Goal: Transaction & Acquisition: Purchase product/service

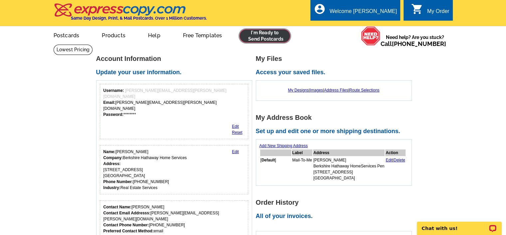
click at [268, 37] on link at bounding box center [265, 35] width 51 height 13
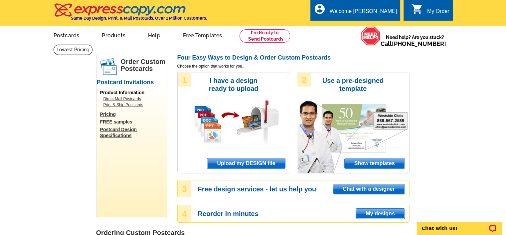
click at [241, 164] on span "Upload my DESIGN file" at bounding box center [246, 163] width 78 height 10
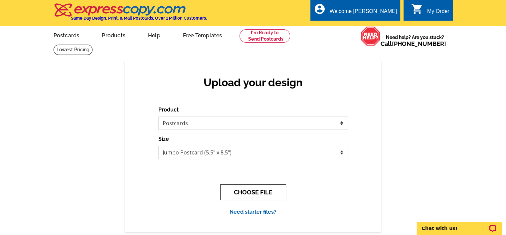
click at [261, 193] on button "CHOOSE FILE" at bounding box center [253, 192] width 66 height 16
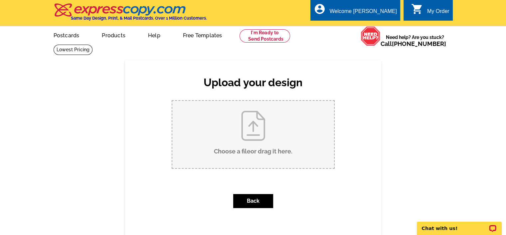
click at [256, 146] on input "Choose a file or drag it here ." at bounding box center [253, 134] width 162 height 67
type input "C:\fakepath\3201 LakesideJust Listed Real Estate Card (4).pdf"
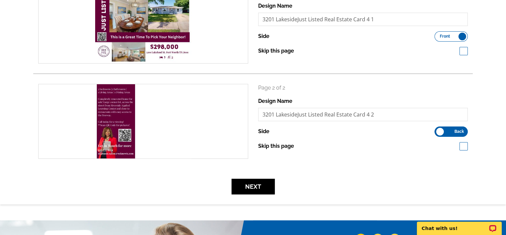
scroll to position [133, 0]
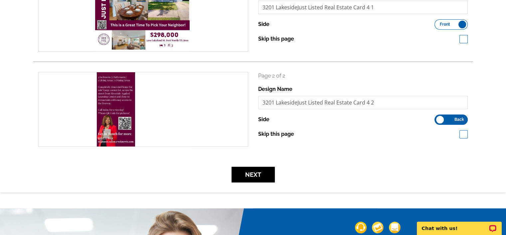
click at [453, 120] on label "Front Back" at bounding box center [451, 120] width 33 height 10
click at [438, 118] on input "Front Back" at bounding box center [438, 118] width 0 height 0
click at [441, 121] on span "Front" at bounding box center [445, 119] width 10 height 3
click at [438, 118] on input "Front Back" at bounding box center [438, 118] width 0 height 0
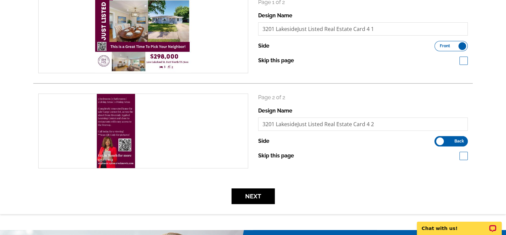
scroll to position [100, 0]
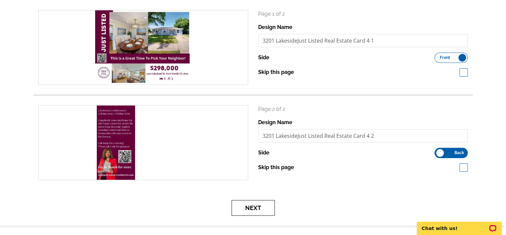
click at [256, 209] on button "Next" at bounding box center [253, 208] width 43 height 16
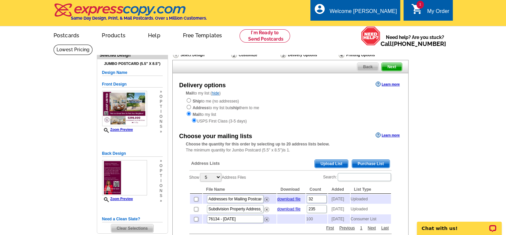
click at [330, 164] on span "Upload List" at bounding box center [331, 164] width 33 height 8
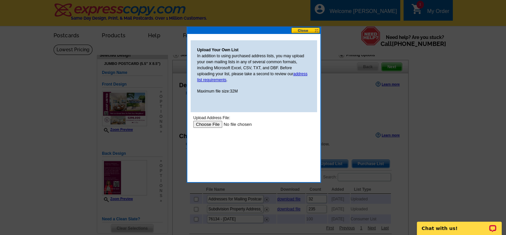
click at [202, 124] on input "file" at bounding box center [235, 124] width 84 height 7
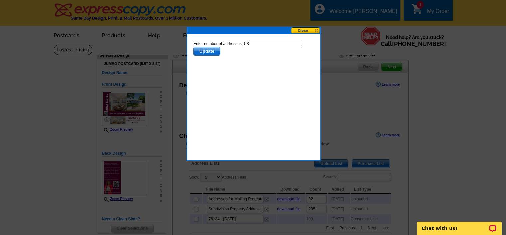
click at [309, 31] on button at bounding box center [305, 30] width 29 height 6
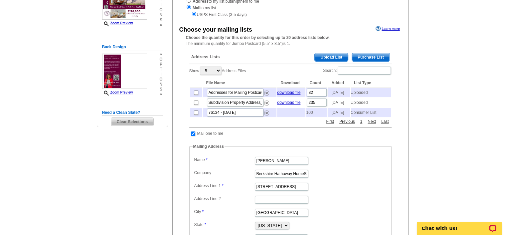
scroll to position [100, 0]
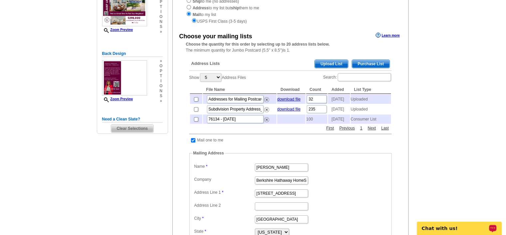
click at [448, 229] on p "Chat with us!" at bounding box center [455, 228] width 66 height 5
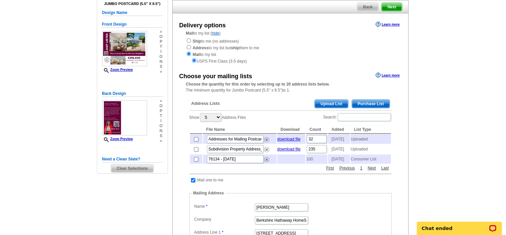
scroll to position [67, 0]
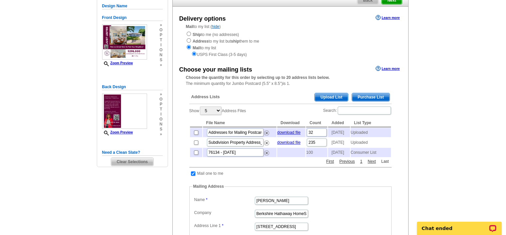
click at [385, 164] on link "Last" at bounding box center [385, 161] width 11 height 6
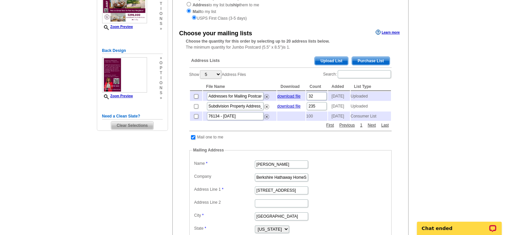
scroll to position [100, 0]
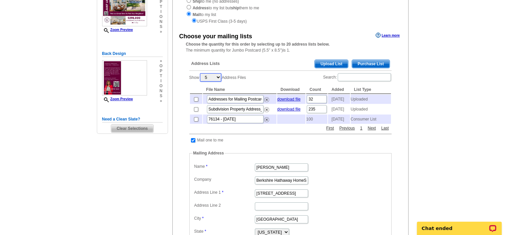
click at [219, 77] on select "5 10 25 50 100" at bounding box center [210, 77] width 21 height 8
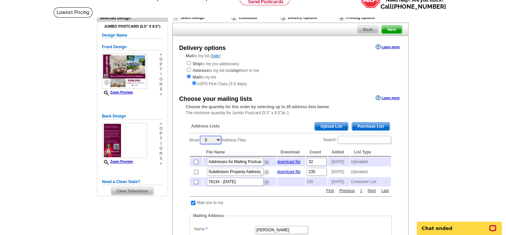
scroll to position [0, 0]
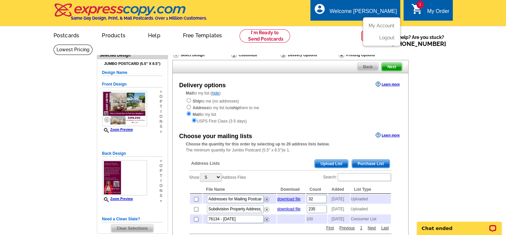
click at [367, 11] on div "Welcome [PERSON_NAME]" at bounding box center [363, 12] width 67 height 9
click at [384, 26] on link "My Account" at bounding box center [380, 26] width 29 height 6
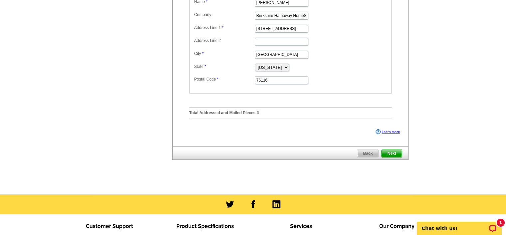
scroll to position [300, 0]
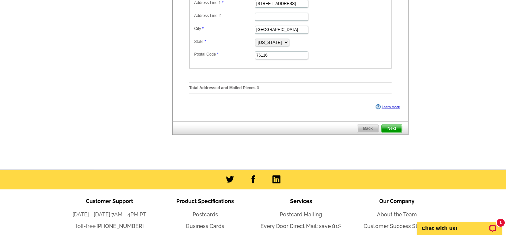
click at [394, 133] on span "Next" at bounding box center [392, 129] width 20 height 8
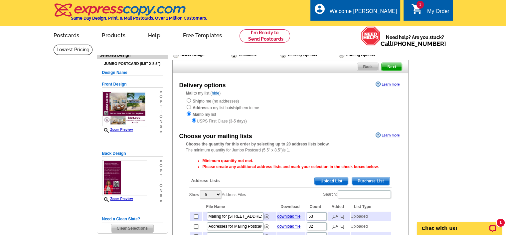
click at [194, 217] on input "checkbox" at bounding box center [196, 216] width 4 height 4
checkbox input "true"
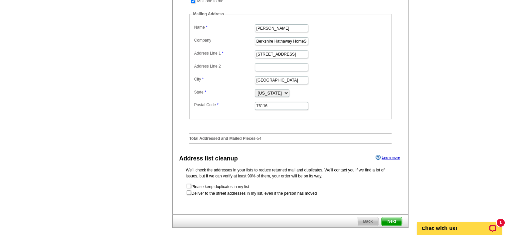
scroll to position [300, 0]
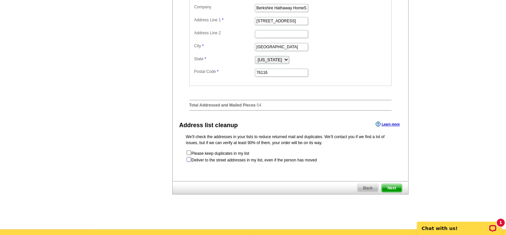
click at [188, 161] on input "checkbox" at bounding box center [189, 159] width 4 height 4
checkbox input "true"
radio input "true"
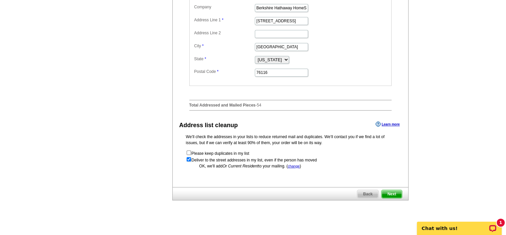
click at [393, 198] on span "Next" at bounding box center [392, 194] width 20 height 8
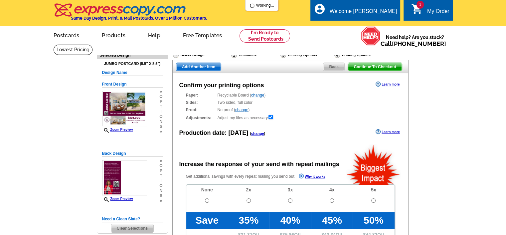
radio input "false"
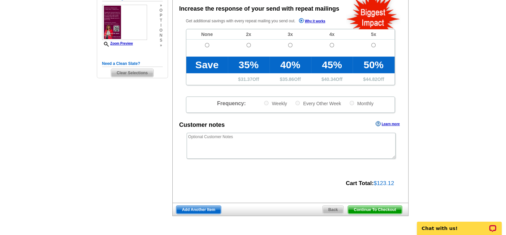
scroll to position [200, 0]
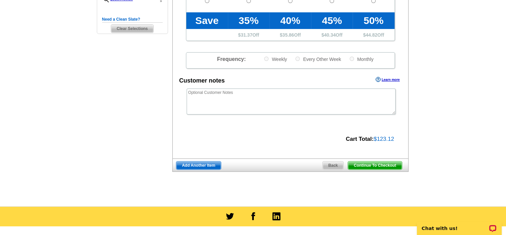
click at [374, 166] on span "Continue To Checkout" at bounding box center [375, 165] width 54 height 8
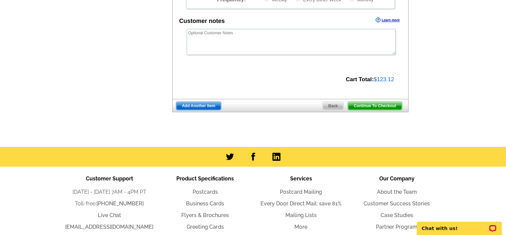
scroll to position [282, 0]
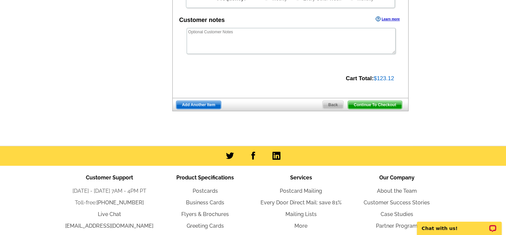
click at [378, 103] on span "Continue To Checkout" at bounding box center [375, 105] width 54 height 8
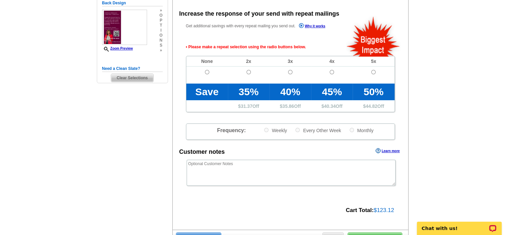
scroll to position [149, 0]
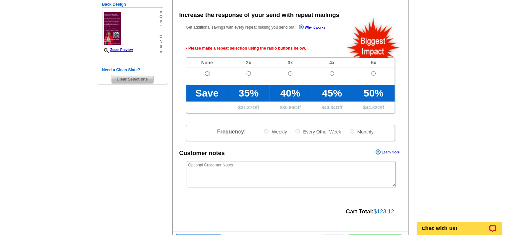
click at [205, 74] on input "radio" at bounding box center [207, 73] width 4 height 4
radio input "true"
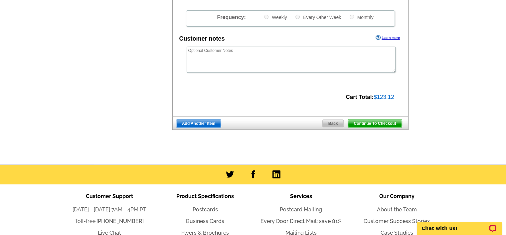
scroll to position [282, 0]
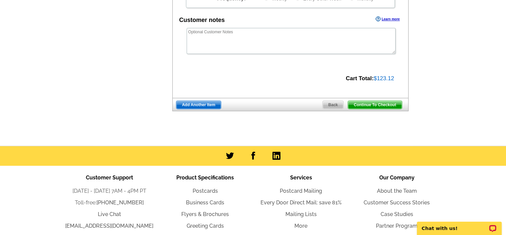
drag, startPoint x: 378, startPoint y: 105, endPoint x: 426, endPoint y: 105, distance: 47.3
click at [378, 105] on span "Continue To Checkout" at bounding box center [375, 105] width 54 height 8
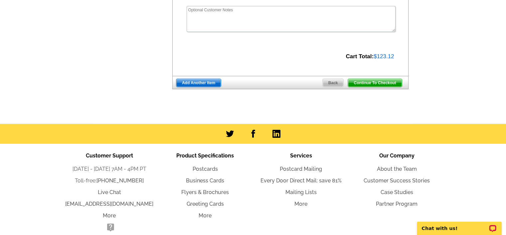
scroll to position [260, 0]
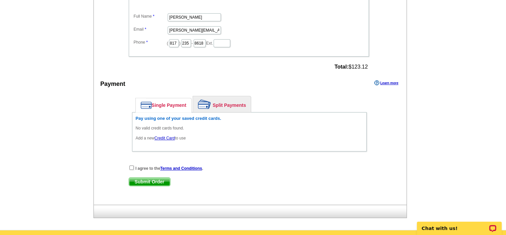
scroll to position [266, 0]
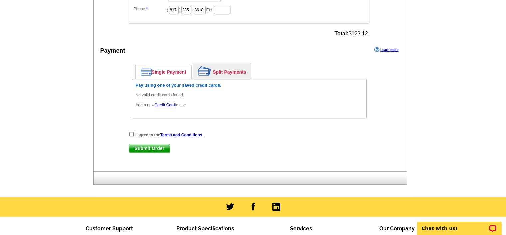
click at [165, 103] on link "Credit Card" at bounding box center [164, 105] width 20 height 5
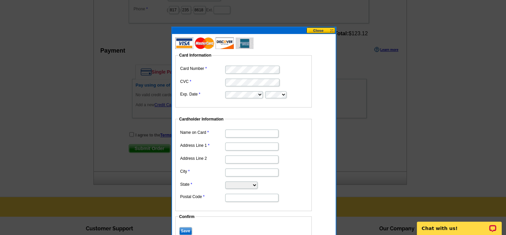
click at [241, 133] on input "Name on Card" at bounding box center [251, 134] width 53 height 8
type input "[PERSON_NAME]"
click at [234, 147] on input "Address Line 1" at bounding box center [251, 147] width 53 height 8
click at [255, 145] on input "1601" at bounding box center [251, 147] width 53 height 8
type input "[STREET_ADDRESS]"
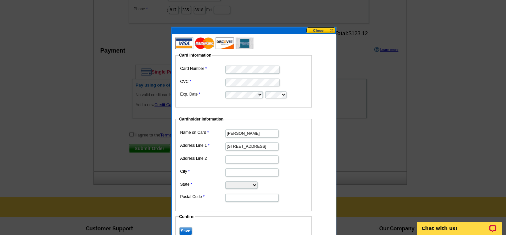
click at [261, 171] on input "City" at bounding box center [251, 172] width 53 height 8
type input "Fort Worth"
click at [258, 183] on select "Alabama Alaska Arizona Arkansas California Colorado Connecticut District of Col…" at bounding box center [241, 184] width 32 height 7
select select "TX"
click at [225, 181] on select "Alabama Alaska Arizona Arkansas California Colorado Connecticut District of Col…" at bounding box center [241, 184] width 32 height 7
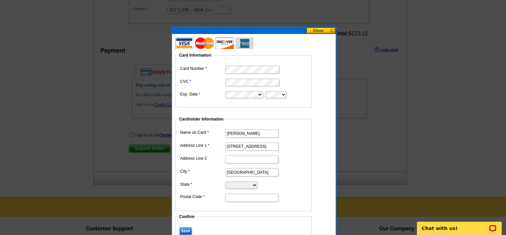
click at [248, 198] on input "Postal Code" at bounding box center [251, 198] width 53 height 8
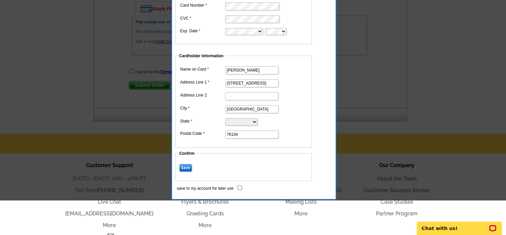
scroll to position [333, 0]
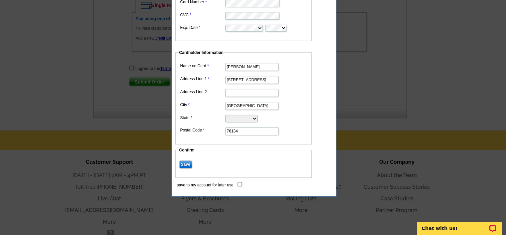
type input "76134"
click at [186, 163] on input "Save" at bounding box center [185, 164] width 13 height 8
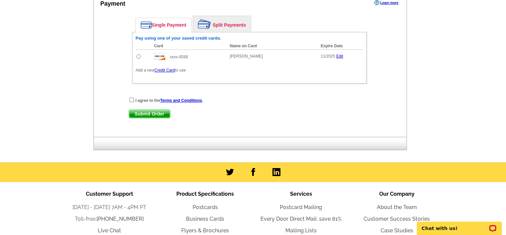
scroll to position [300, 0]
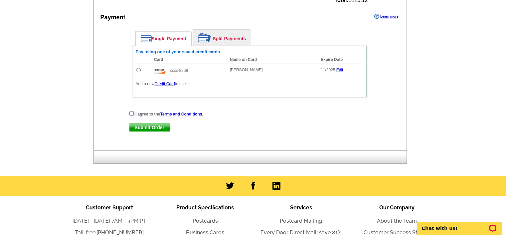
click at [130, 111] on input "checkbox" at bounding box center [132, 113] width 4 height 4
checkbox input "true"
click at [139, 68] on input "radio" at bounding box center [139, 70] width 4 height 4
radio input "true"
click at [154, 124] on span "Submit Order" at bounding box center [149, 128] width 41 height 8
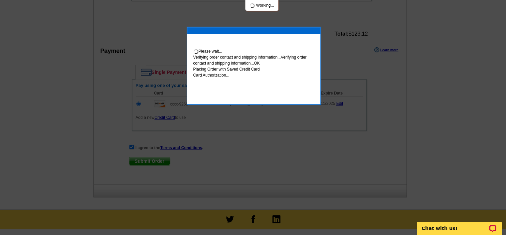
scroll to position [333, 0]
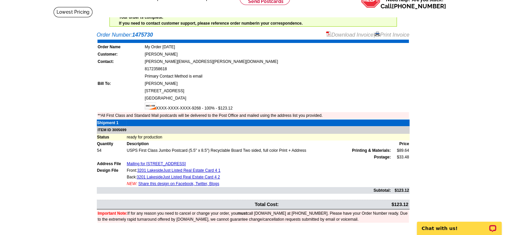
scroll to position [33, 0]
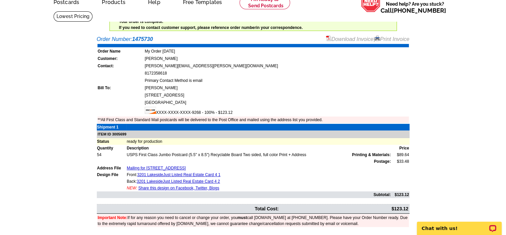
click at [356, 38] on link "Download Invoice" at bounding box center [349, 39] width 47 height 6
